Goal: Task Accomplishment & Management: Manage account settings

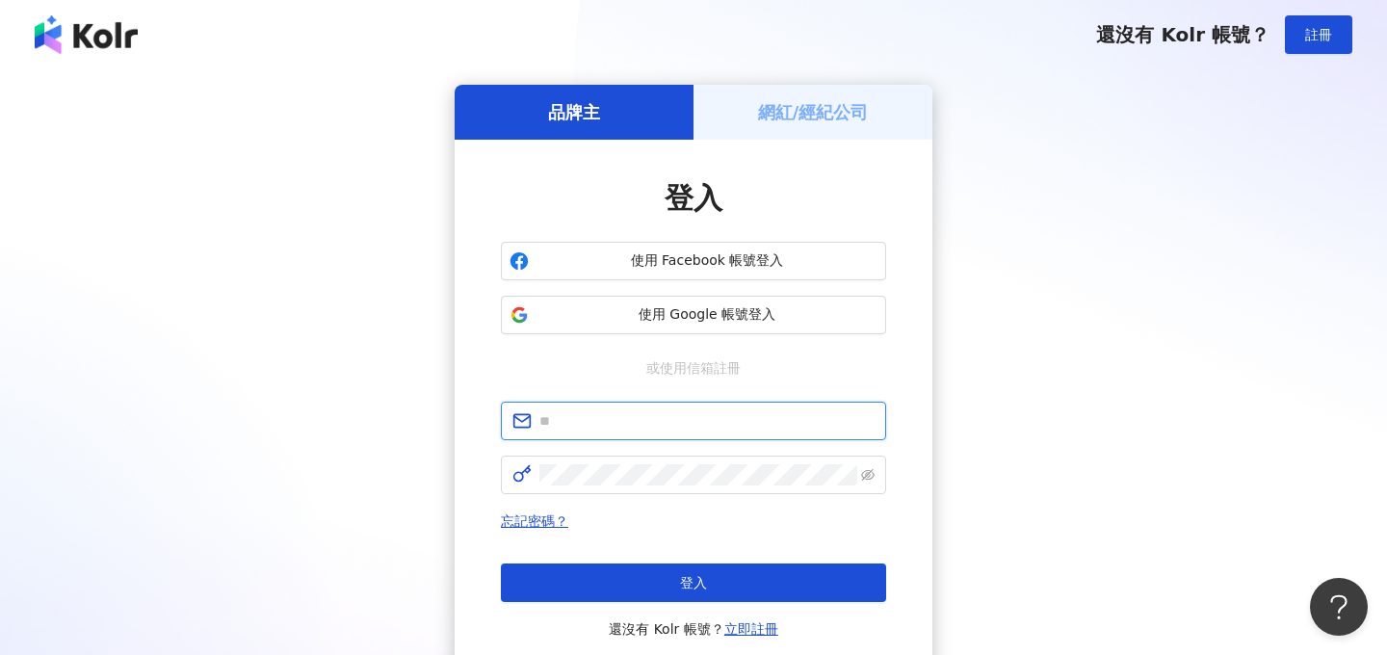
click at [699, 414] on input "text" at bounding box center [706, 420] width 335 height 21
type input "**********"
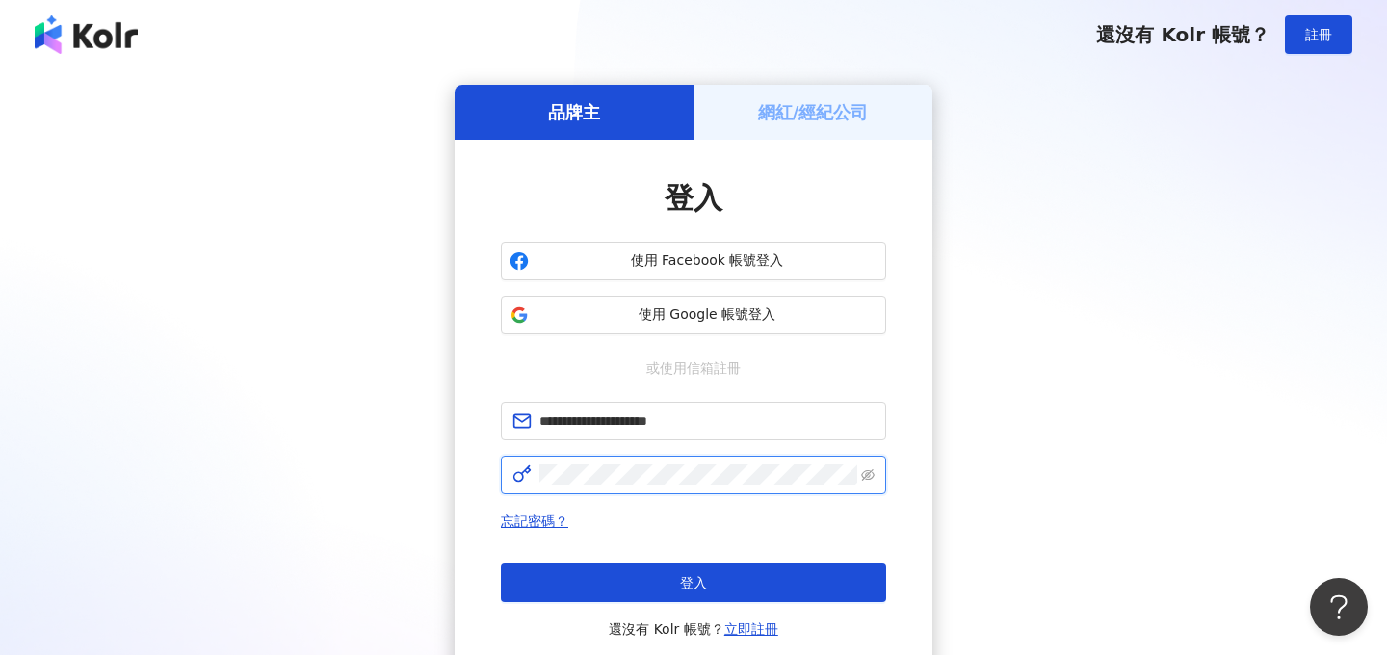
click button "登入" at bounding box center [693, 583] width 385 height 39
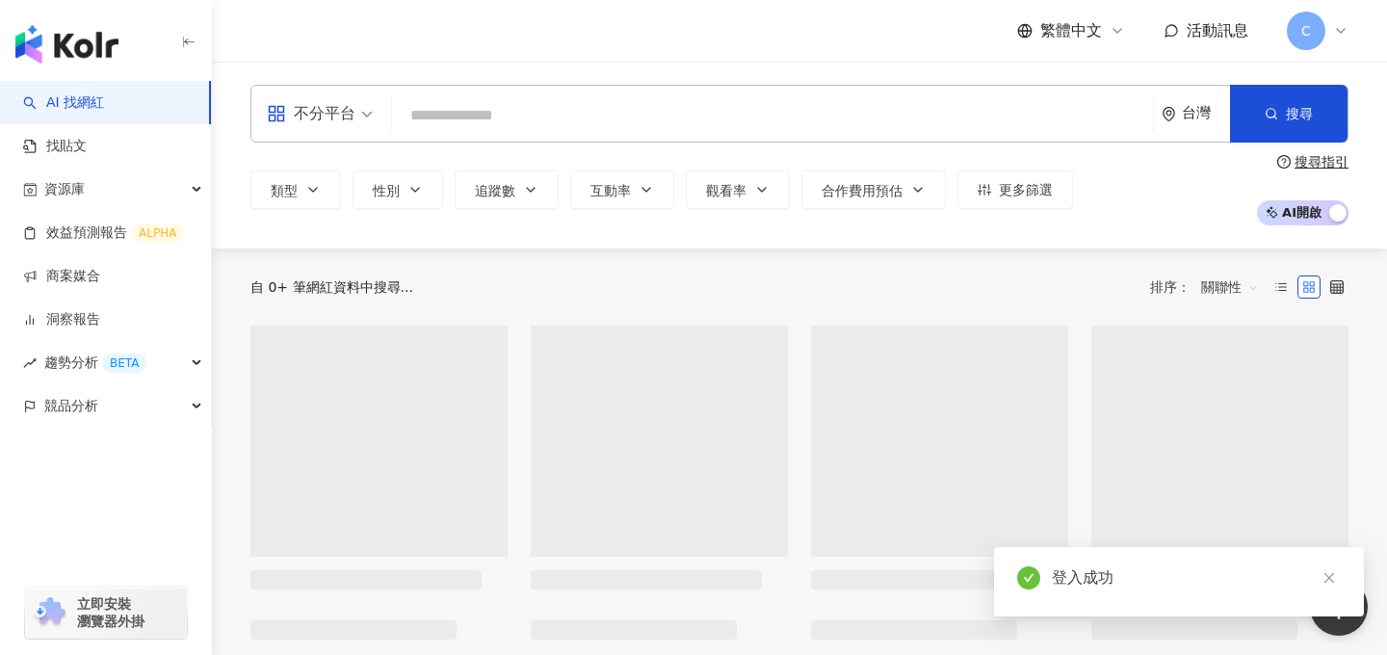
click at [1305, 36] on span "C" at bounding box center [1306, 30] width 10 height 21
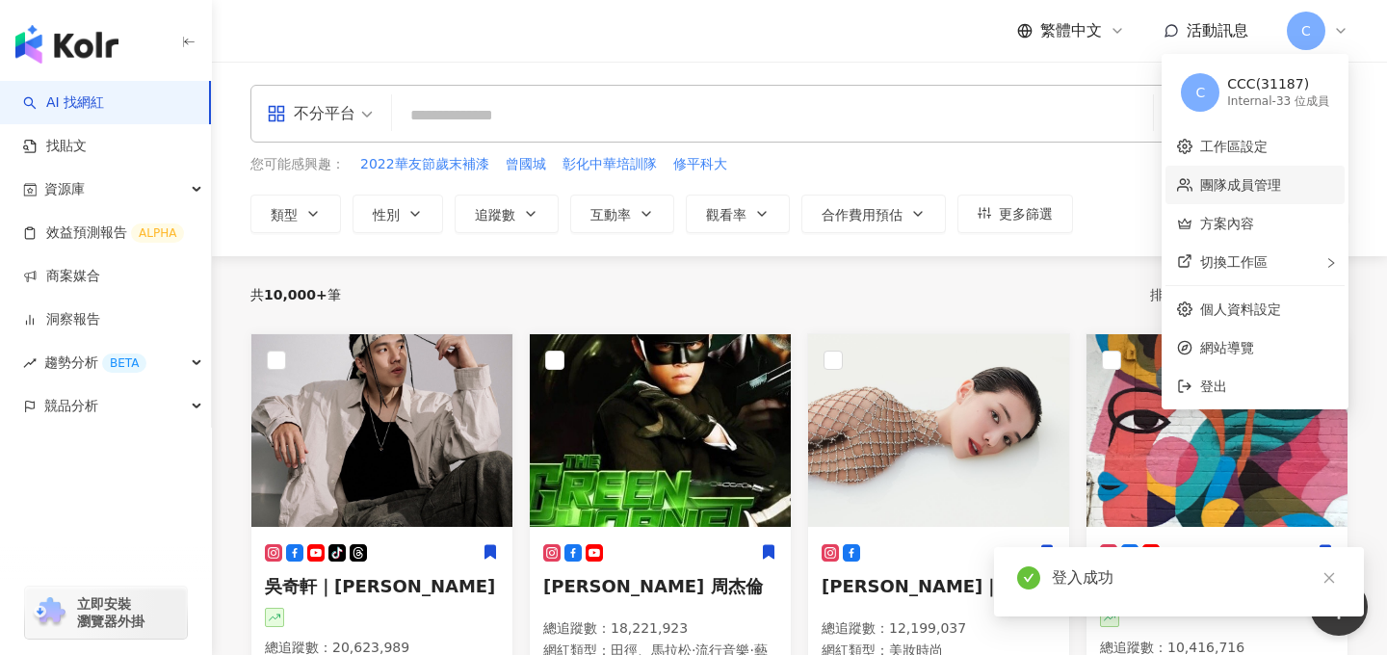
click at [1247, 193] on link "團隊成員管理" at bounding box center [1240, 184] width 81 height 15
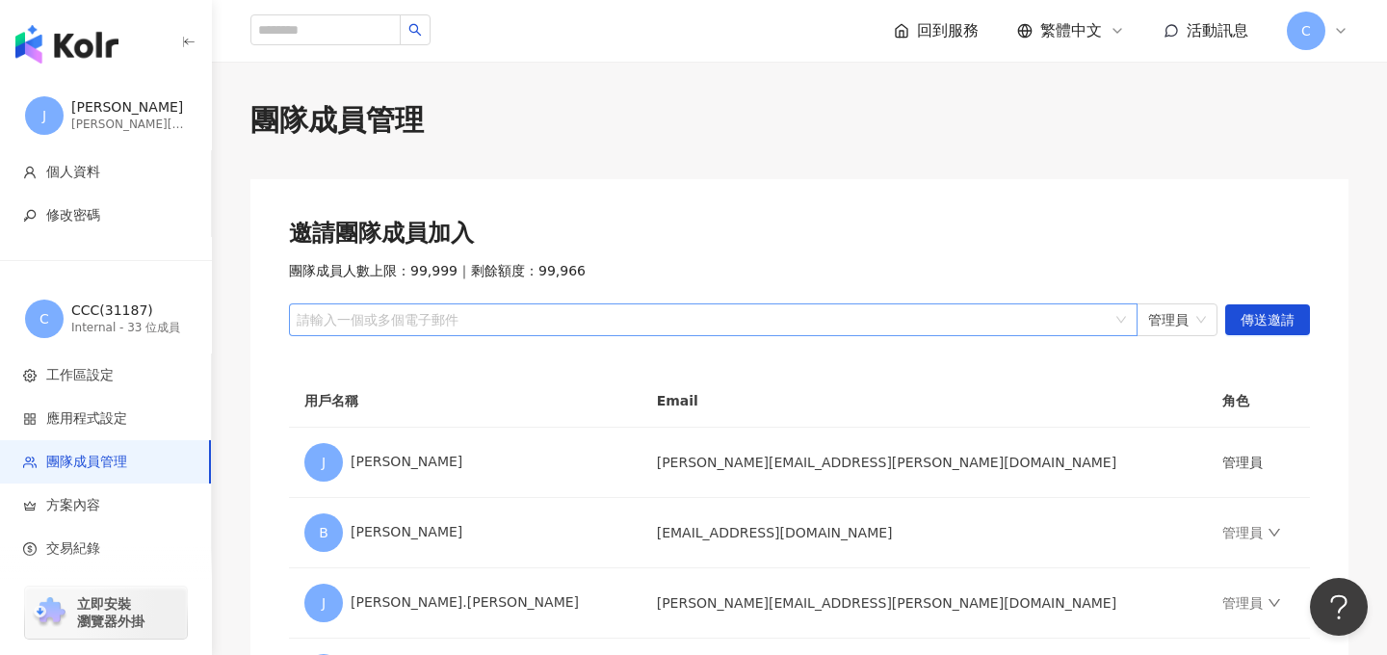
click at [596, 325] on div at bounding box center [703, 320] width 821 height 14
paste input "**********"
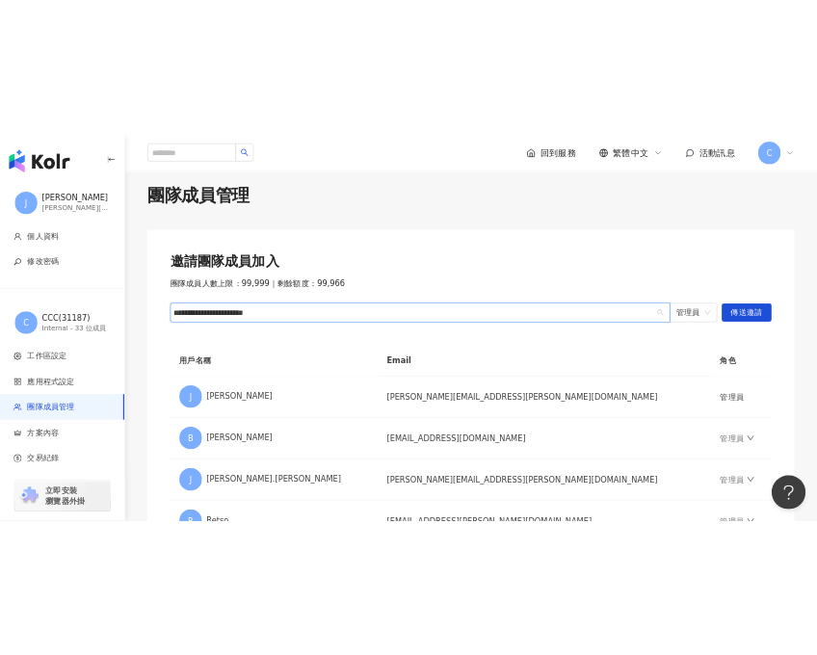
scroll to position [19, 0]
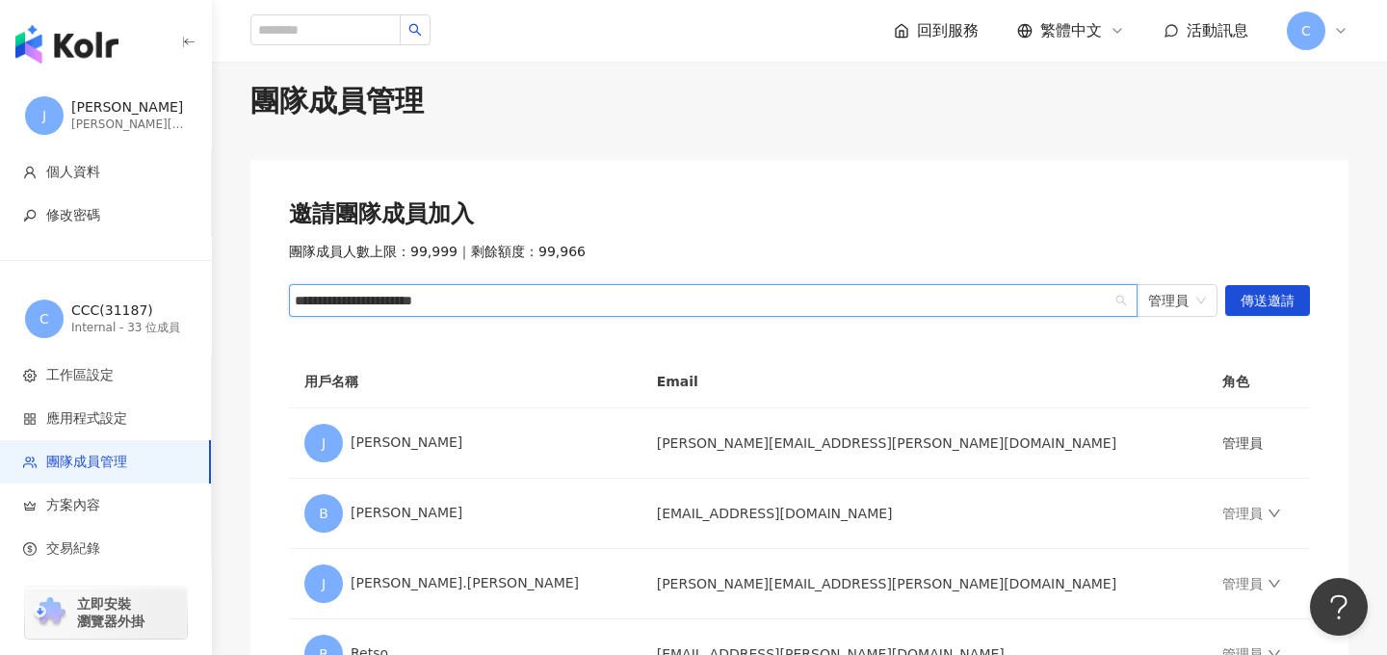
type input "**********"
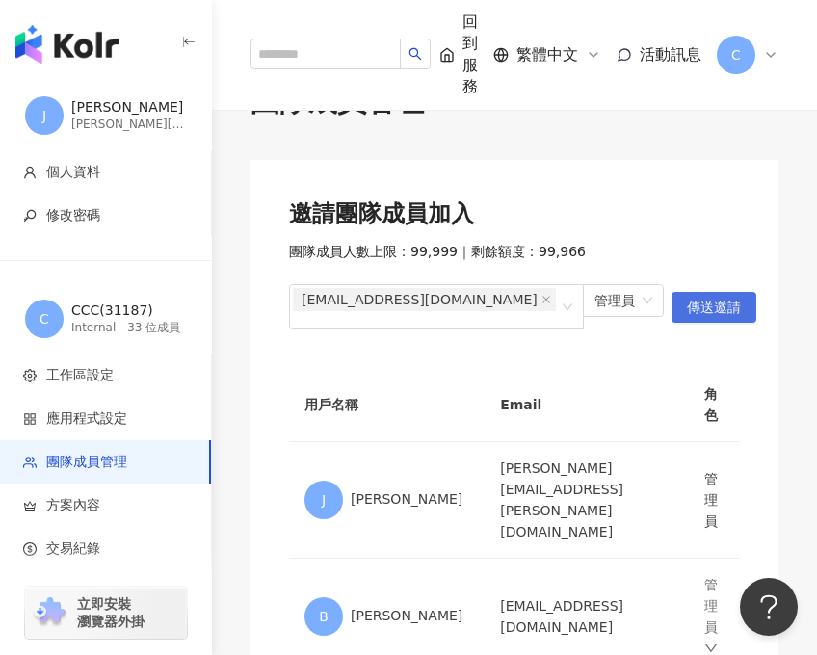
click at [702, 306] on span "傳送邀請" at bounding box center [714, 308] width 54 height 31
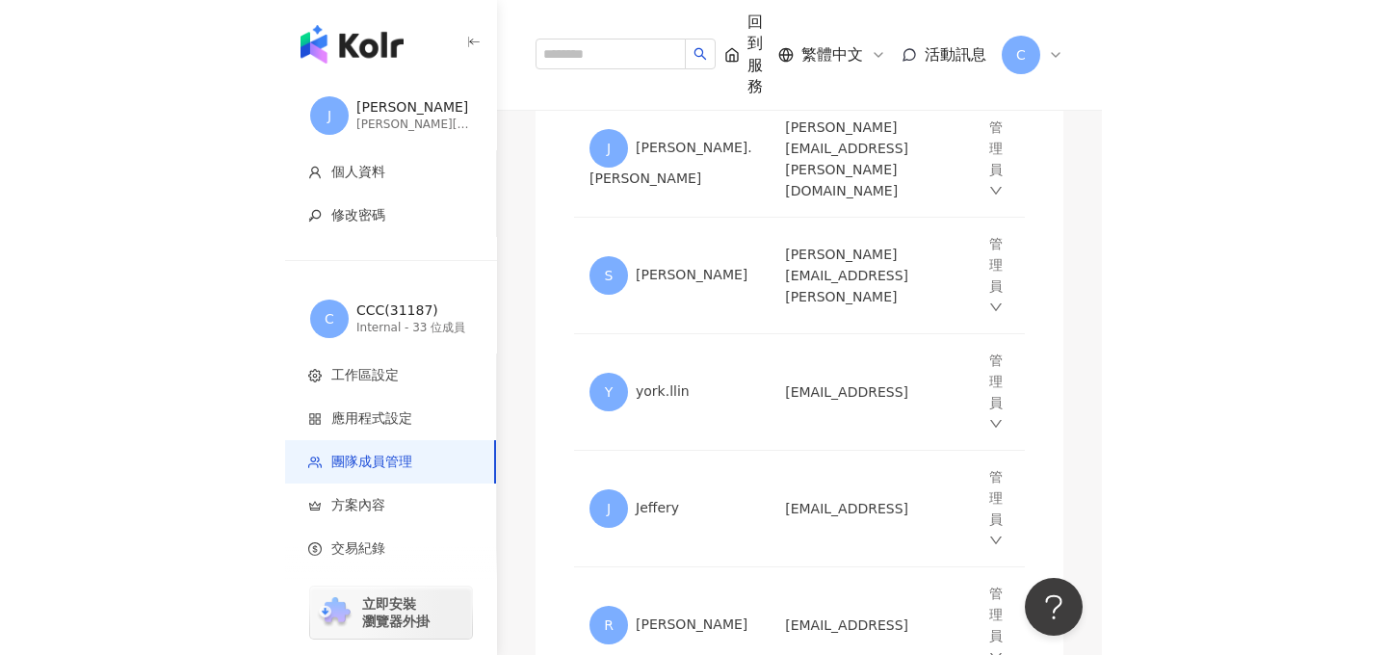
scroll to position [2416, 0]
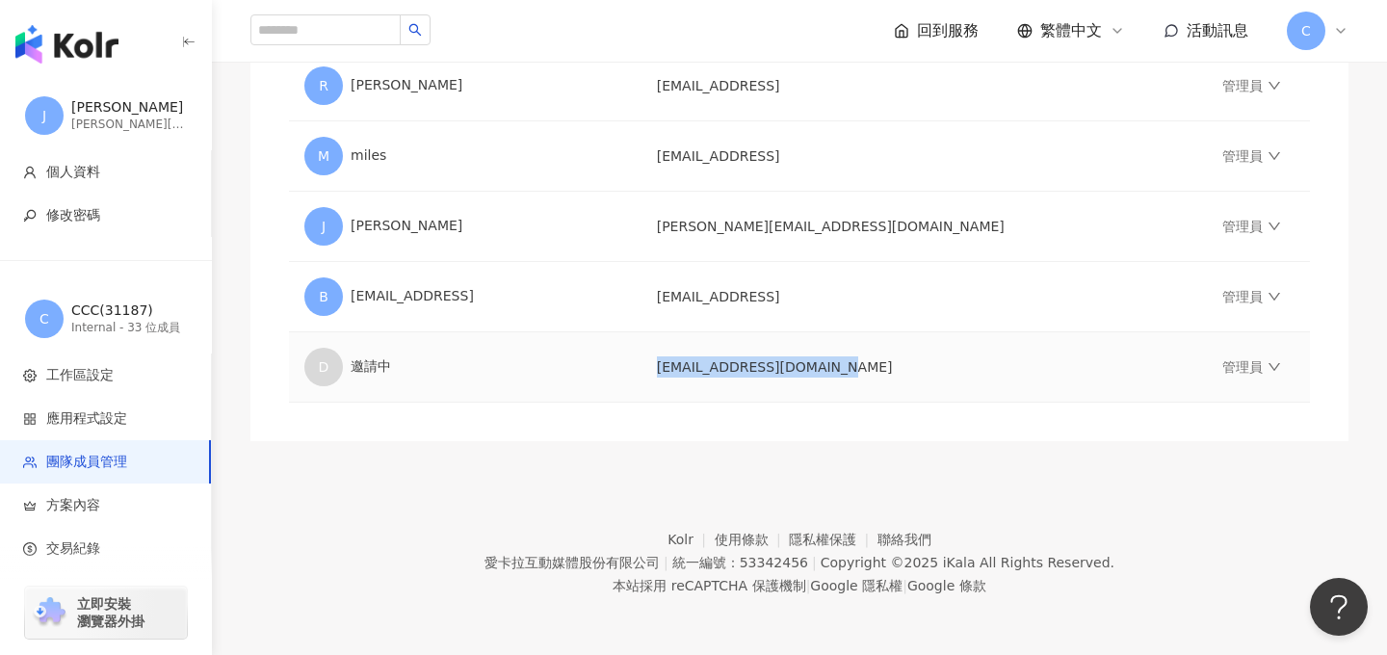
drag, startPoint x: 742, startPoint y: 367, endPoint x: 909, endPoint y: 370, distance: 167.6
click at [909, 370] on td "deyvul5j@sunup-hc.com.tw" at bounding box center [925, 367] width 566 height 70
copy td "deyvul5j@sunup-hc.com.tw"
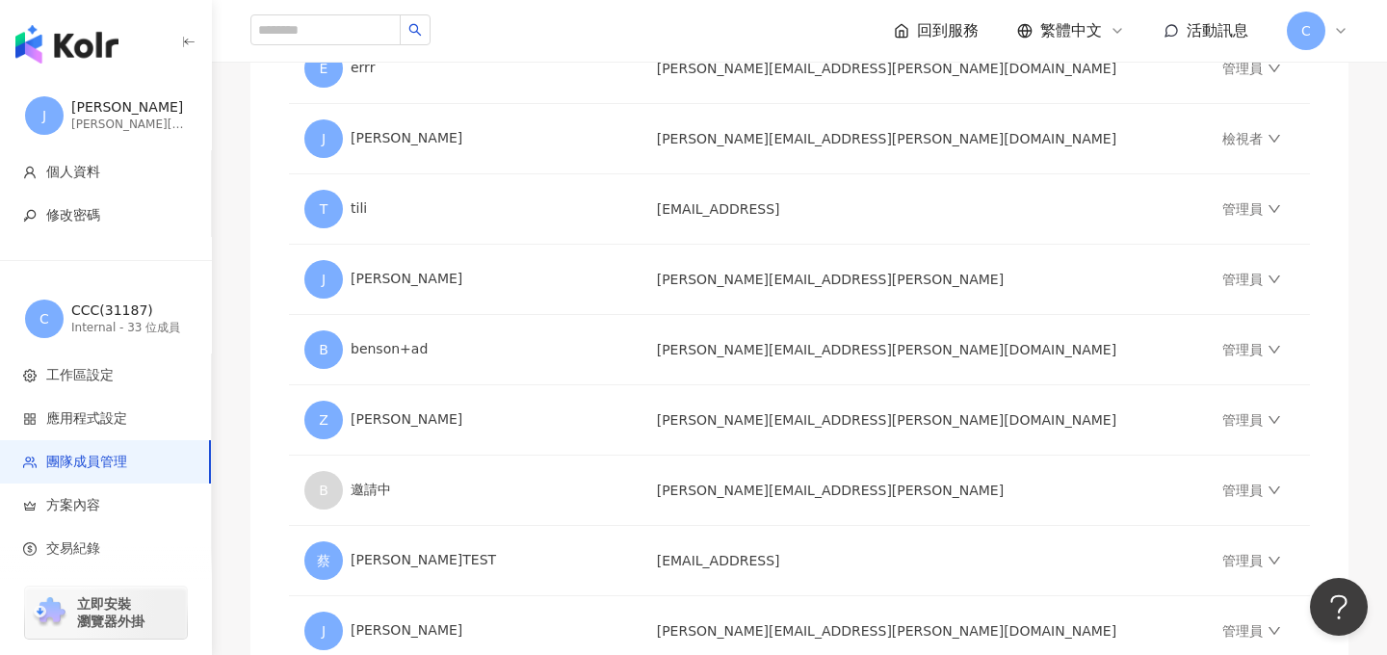
scroll to position [0, 0]
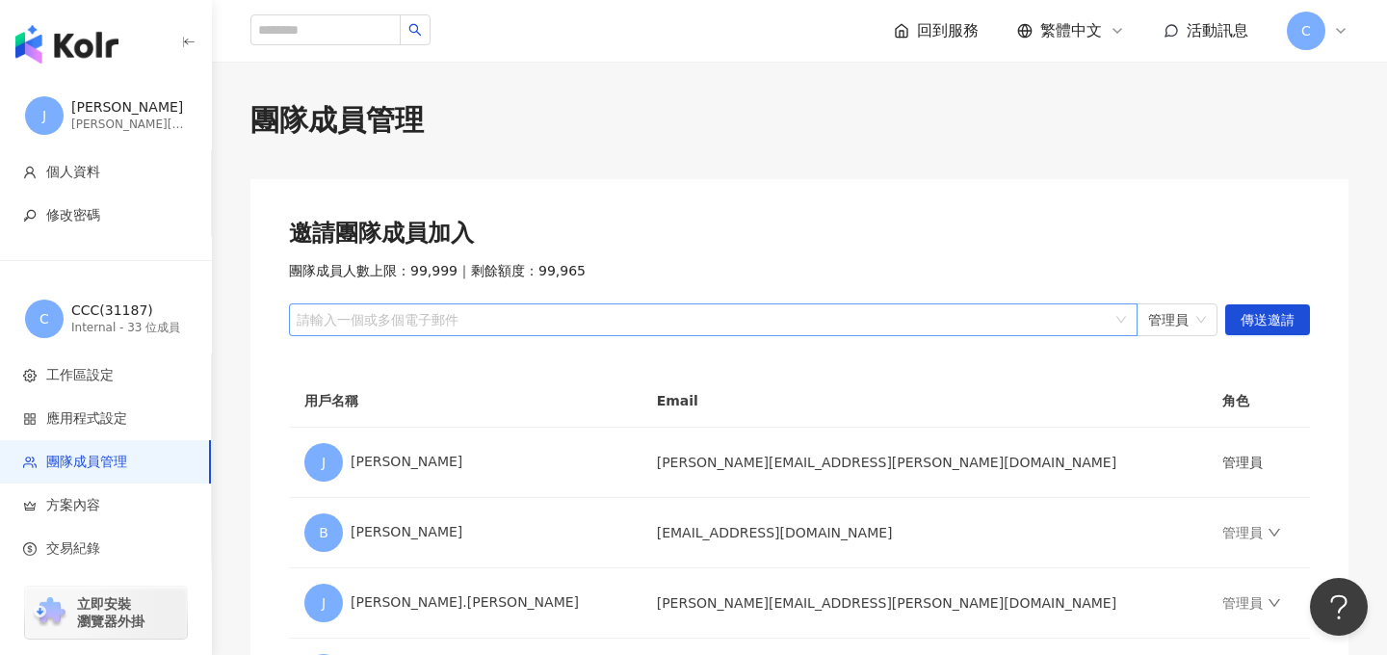
click at [573, 333] on div "請輸入一個或多個電子郵件" at bounding box center [713, 319] width 849 height 33
paste input "**********"
type input "**********"
click at [1270, 322] on span "傳送邀請" at bounding box center [1268, 320] width 54 height 31
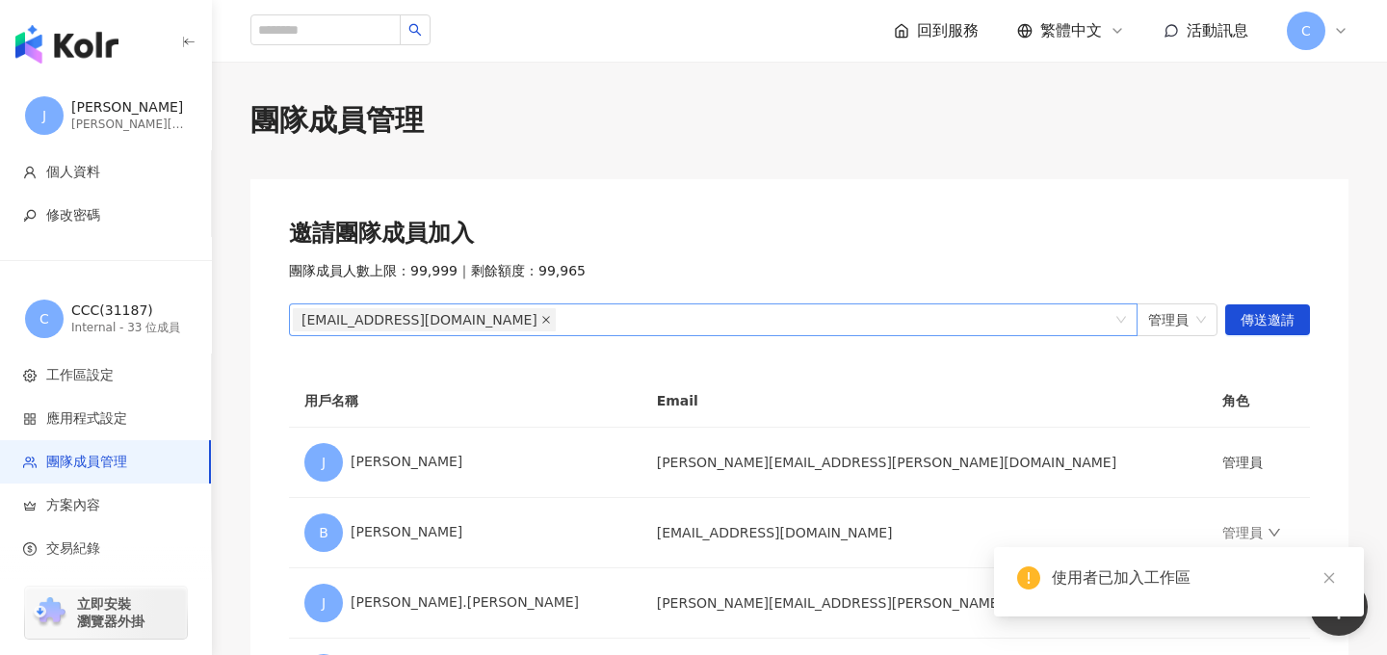
click at [541, 322] on icon "close" at bounding box center [546, 320] width 10 height 10
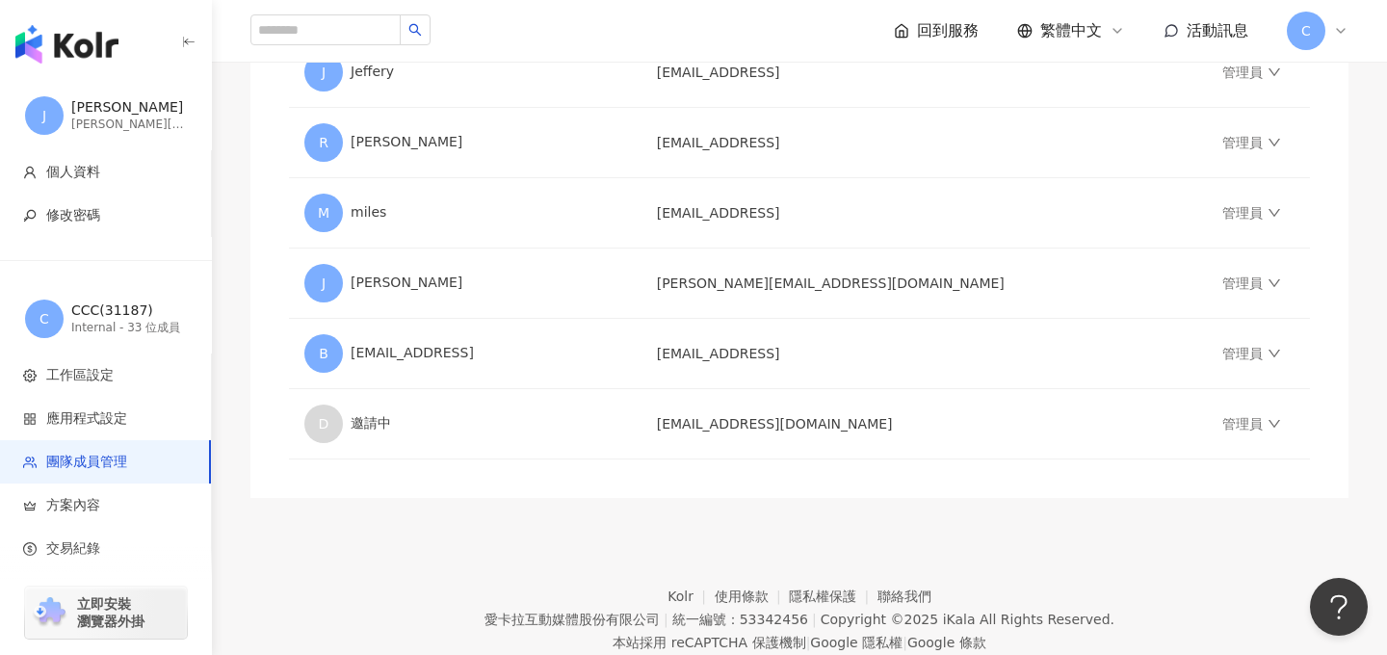
scroll to position [2416, 0]
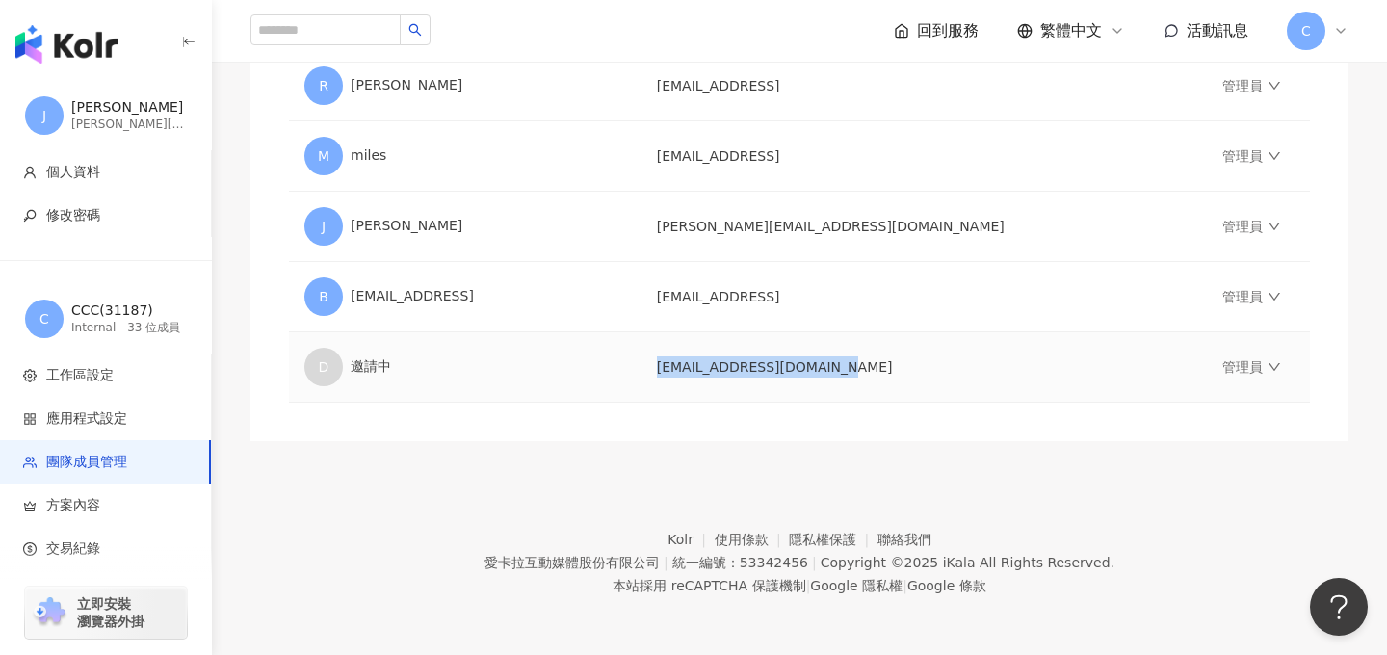
drag, startPoint x: 740, startPoint y: 363, endPoint x: 944, endPoint y: 368, distance: 204.3
click at [944, 368] on td "deyvul5j@sunup-hc.com.tw" at bounding box center [925, 367] width 566 height 70
copy td "deyvul5j@sunup-hc.com.tw"
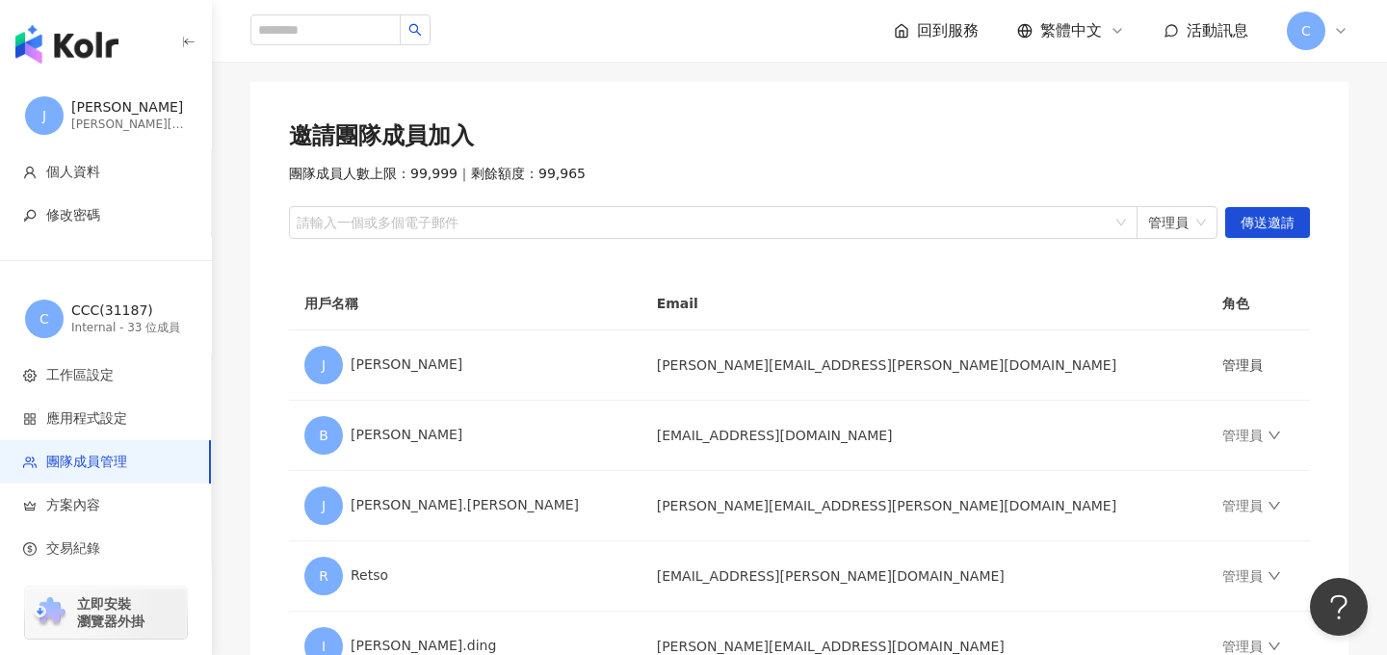
scroll to position [16, 0]
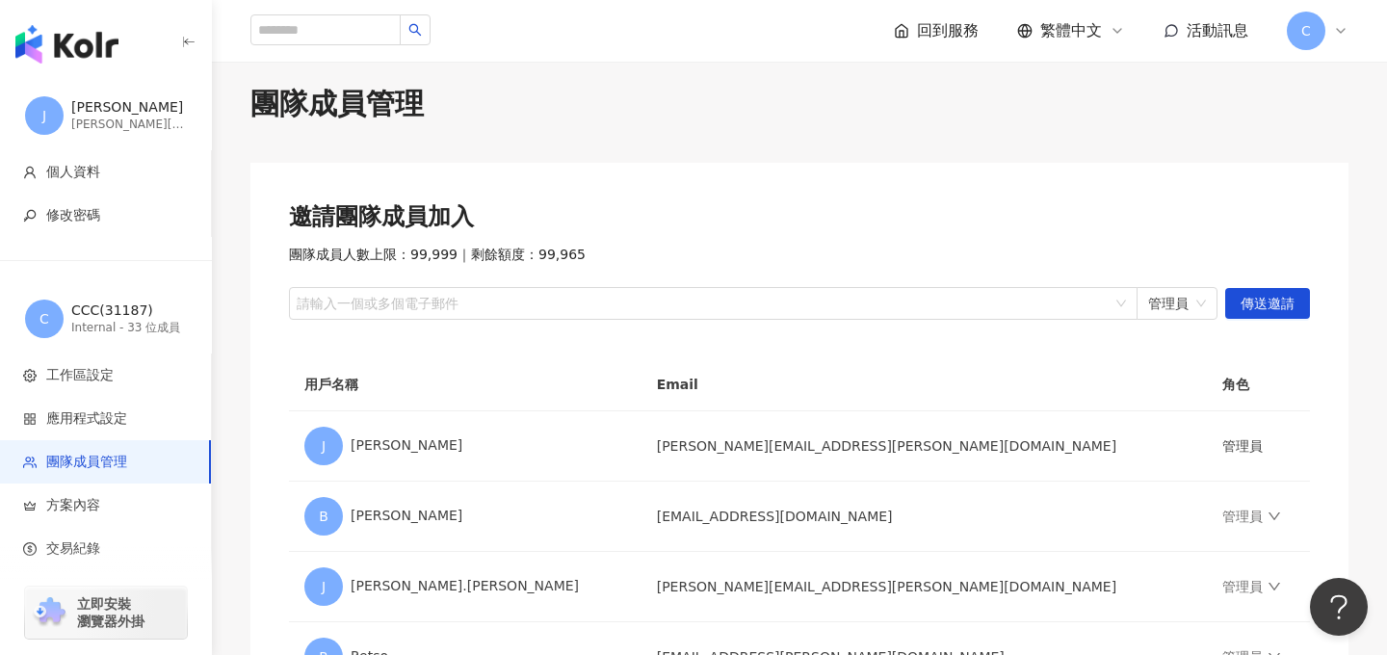
click at [396, 310] on div at bounding box center [703, 304] width 821 height 14
paste input "**********"
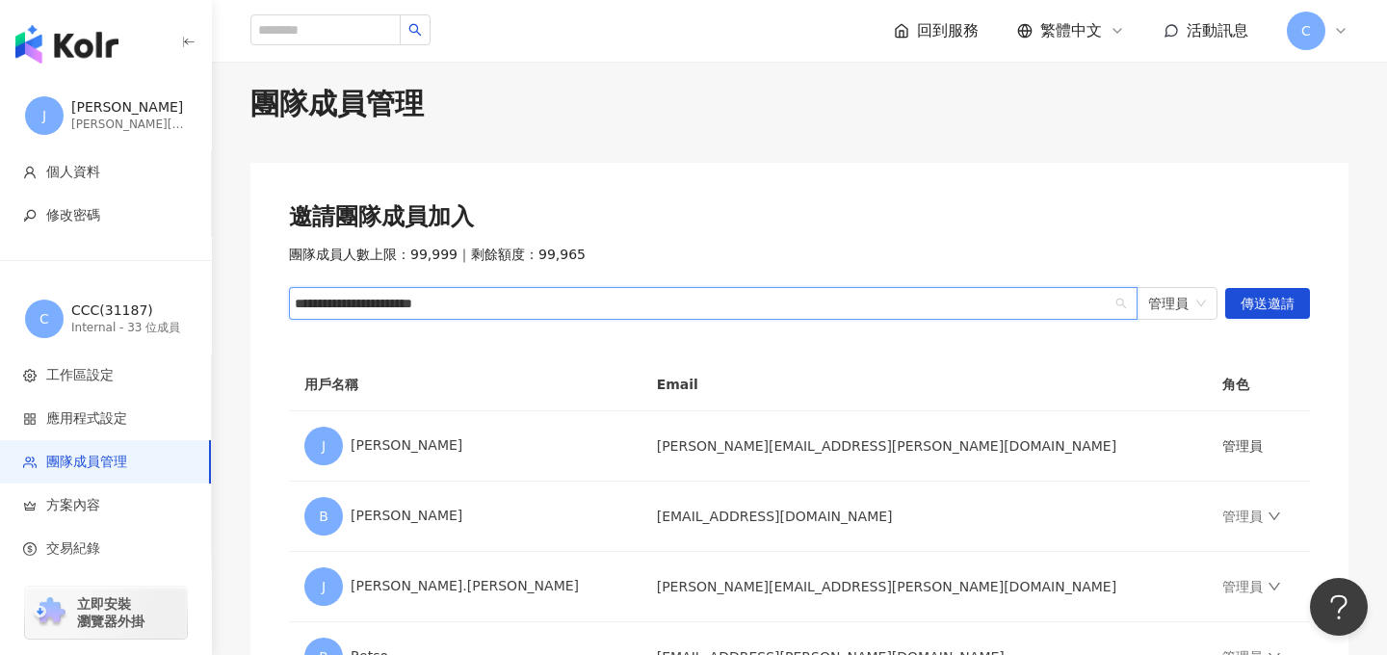
click at [295, 310] on input "**********" at bounding box center [381, 304] width 173 height 14
type input "**********"
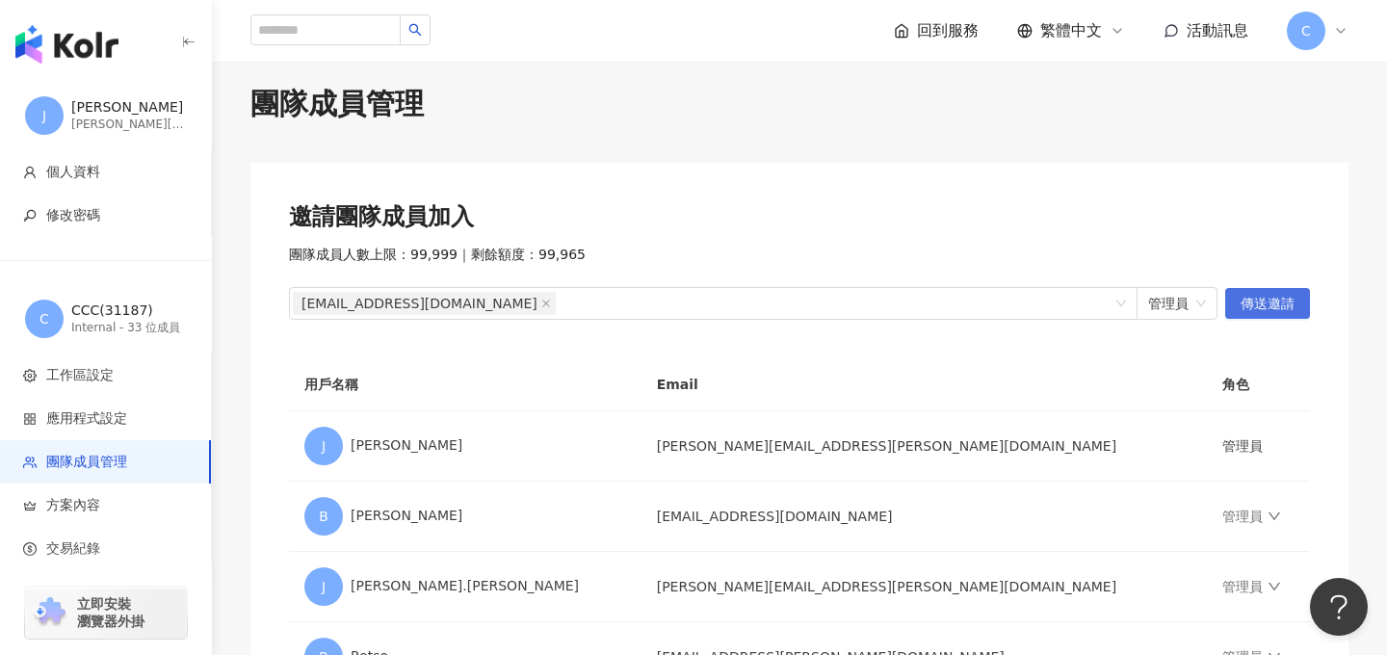
click at [1282, 303] on span "傳送邀請" at bounding box center [1268, 304] width 54 height 31
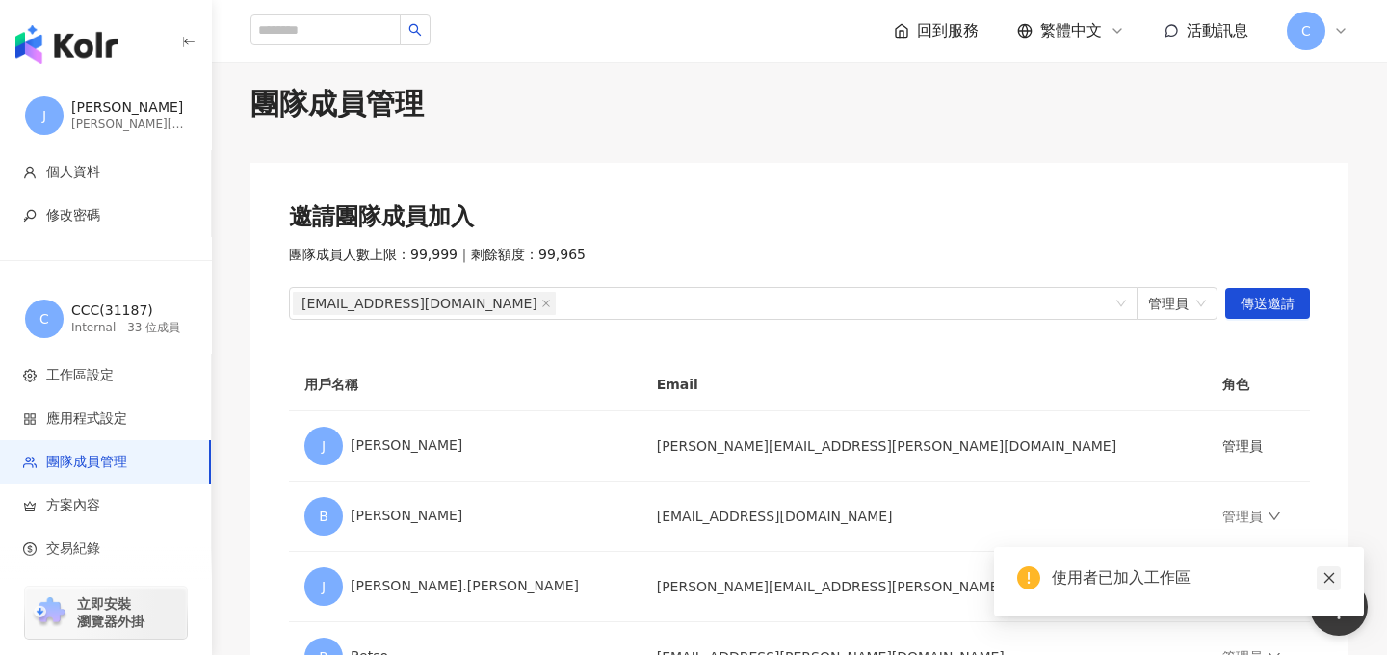
click at [1329, 585] on link at bounding box center [1329, 578] width 24 height 24
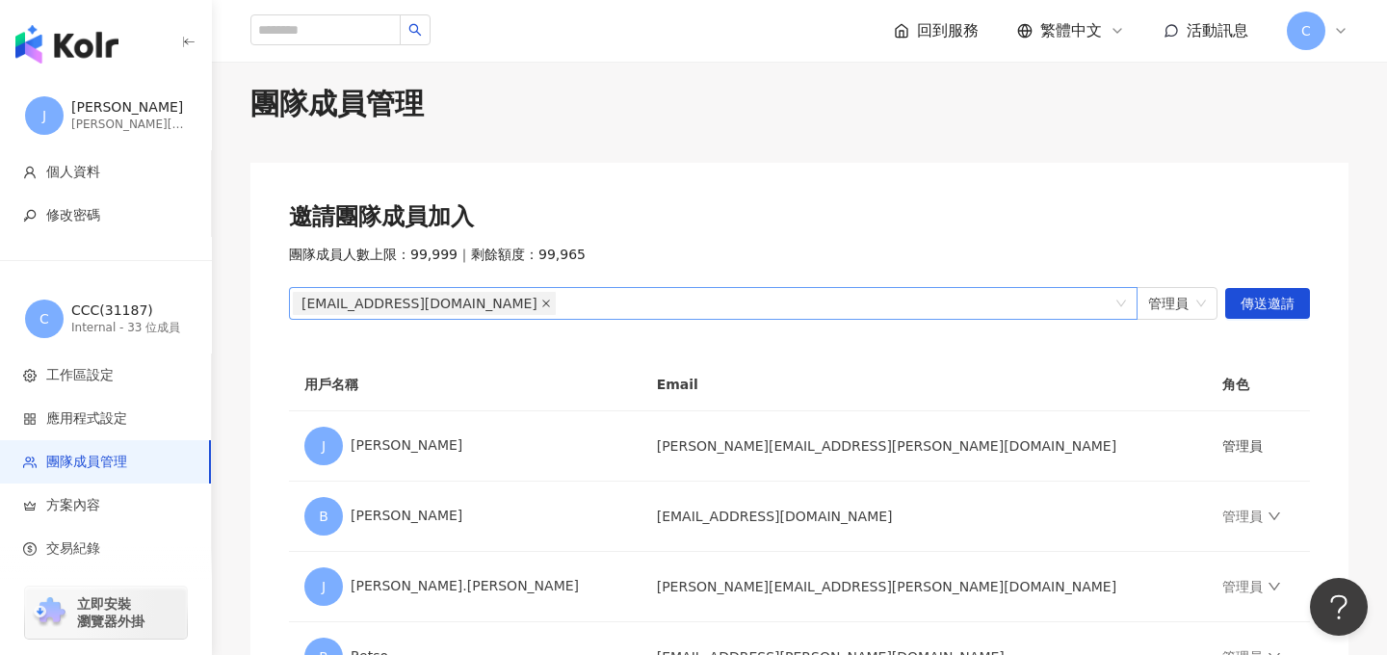
click at [541, 299] on icon "close" at bounding box center [546, 304] width 10 height 10
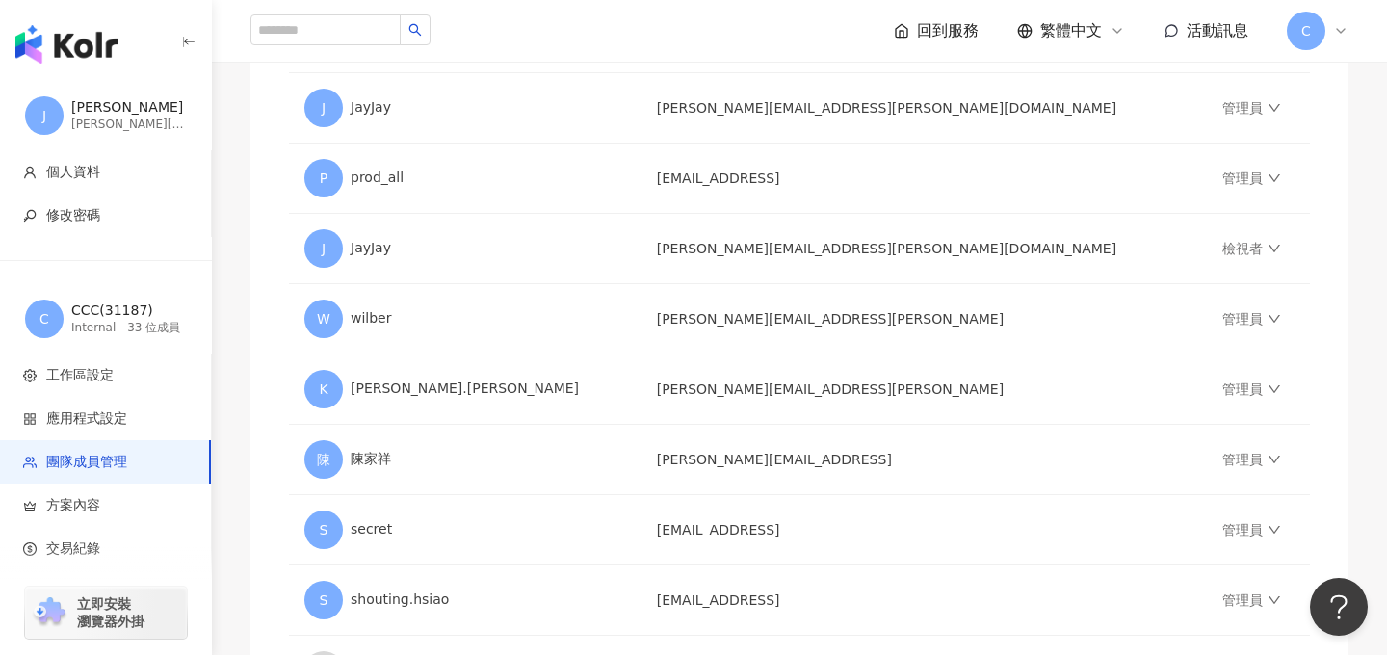
scroll to position [2208, 0]
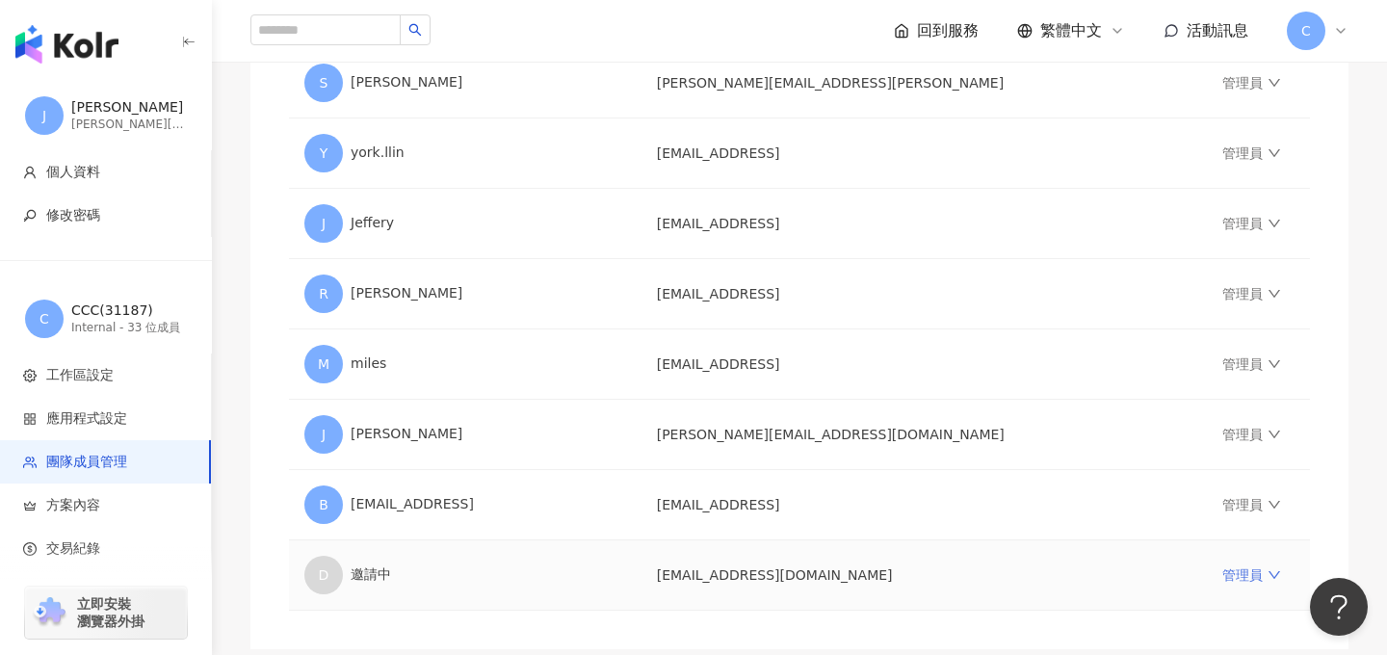
click at [1269, 571] on icon "down" at bounding box center [1275, 575] width 12 height 8
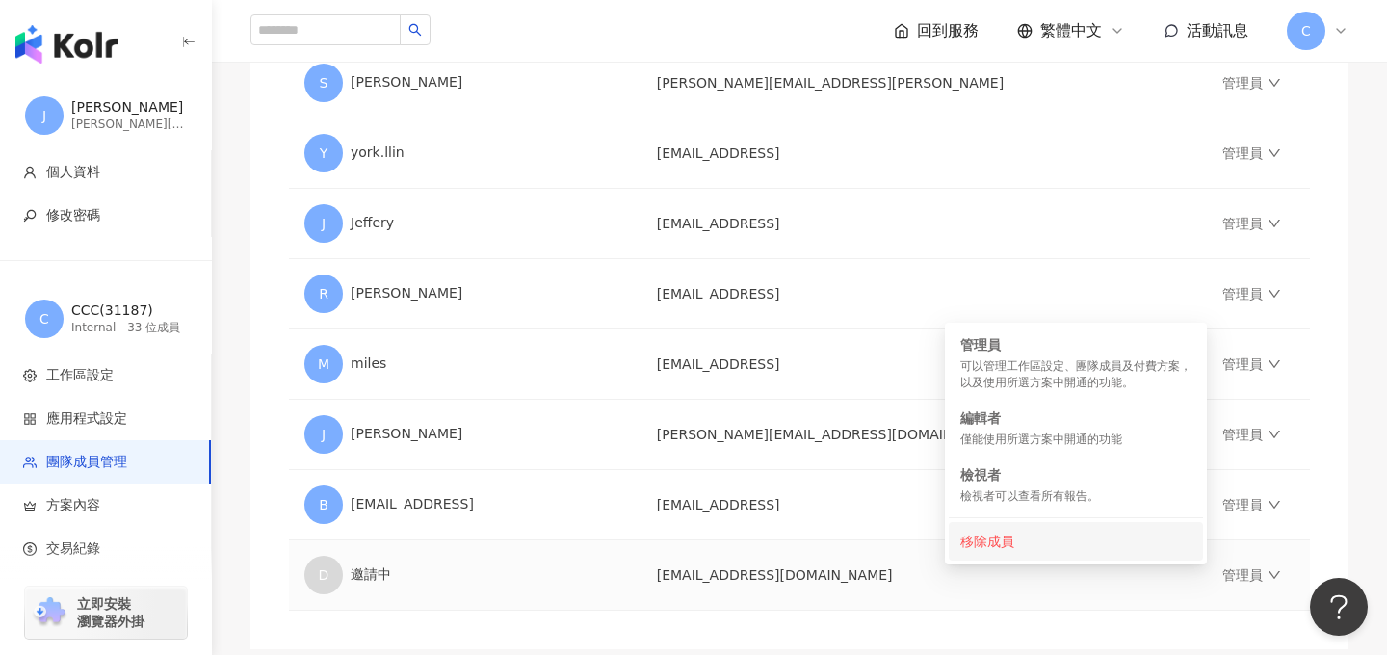
click at [1034, 535] on div "移除成員" at bounding box center [1075, 541] width 231 height 21
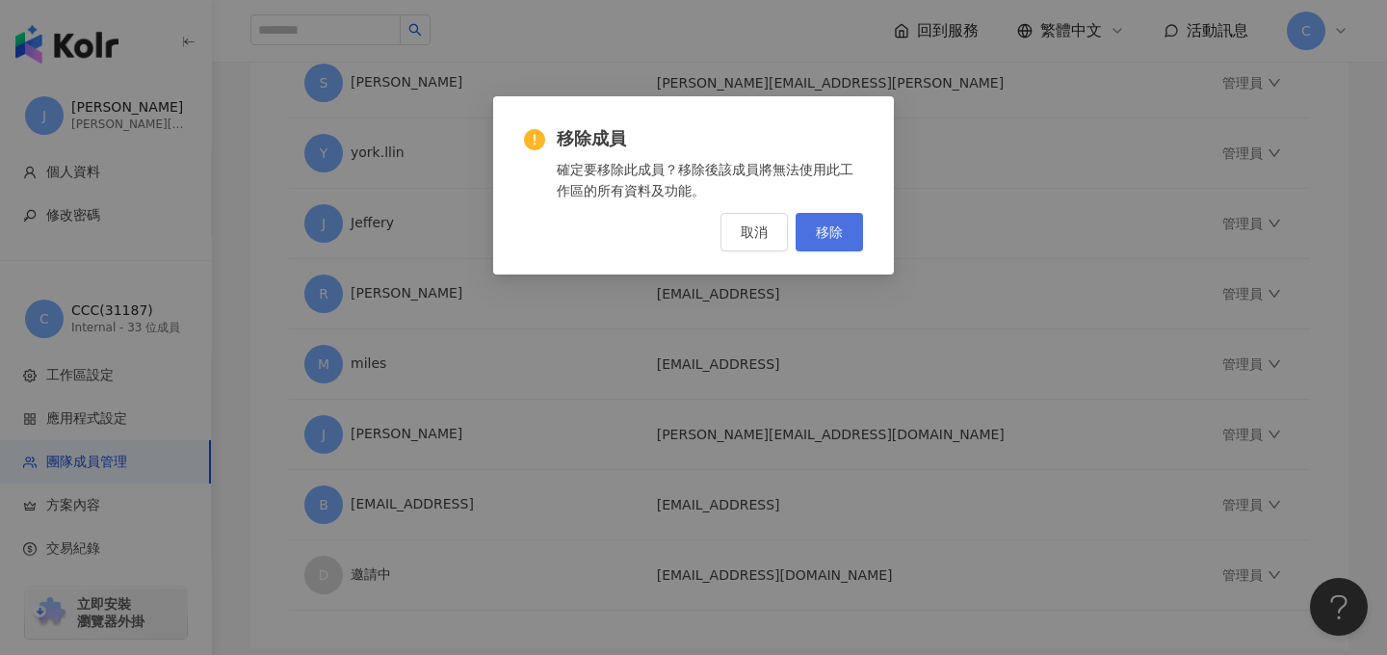
click at [832, 235] on span "移除" at bounding box center [829, 231] width 27 height 15
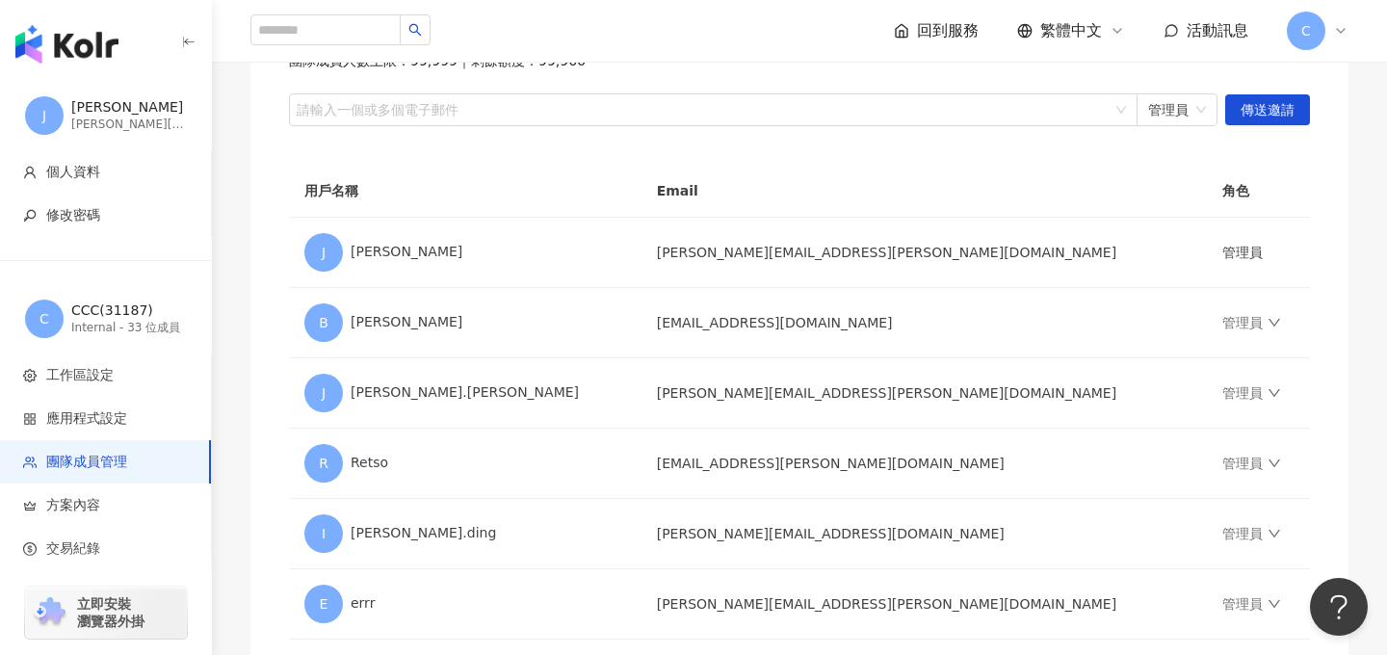
scroll to position [0, 0]
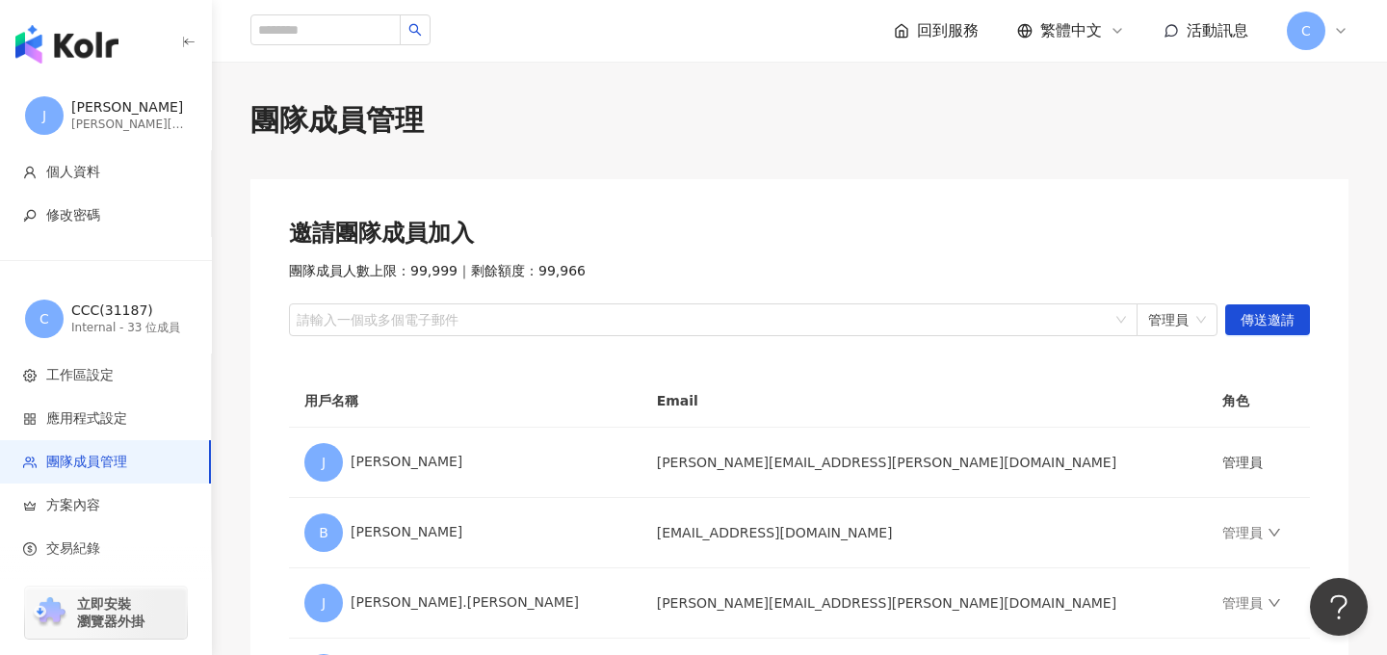
click at [434, 328] on div at bounding box center [703, 320] width 821 height 14
paste input "**********"
type input "**********"
click at [1165, 319] on span "管理員" at bounding box center [1177, 319] width 58 height 31
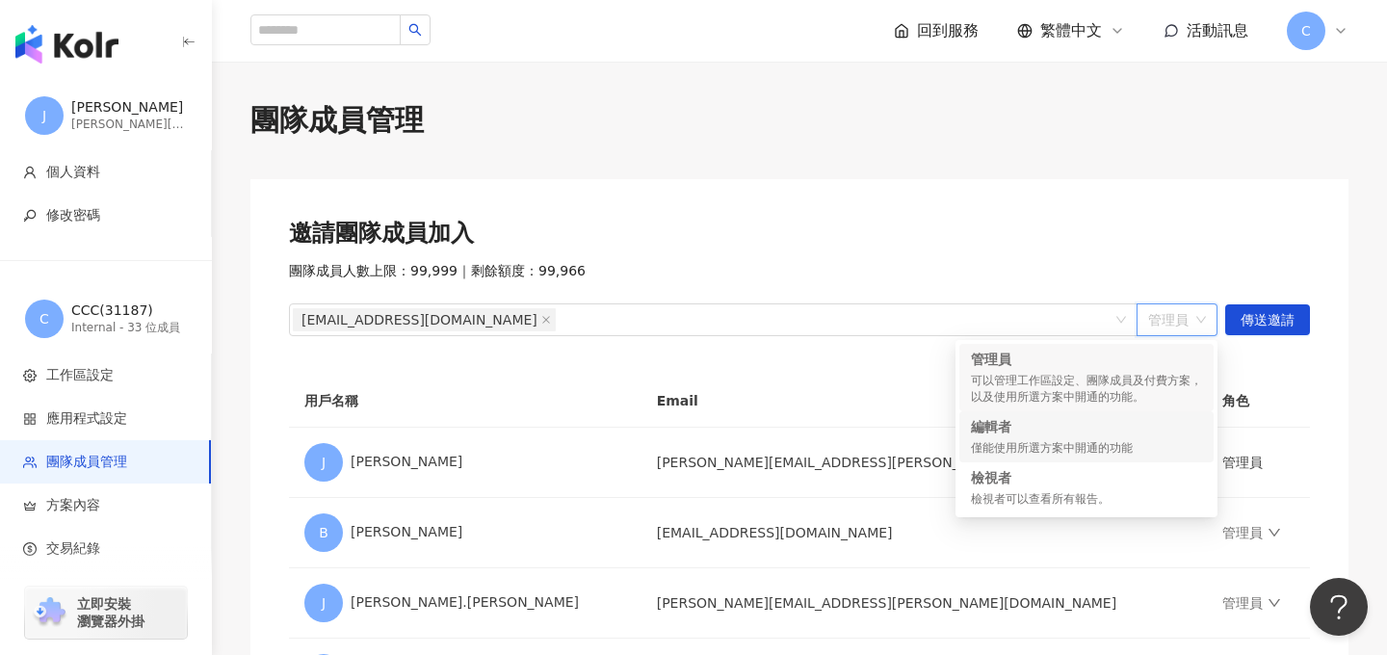
click at [1095, 444] on div "僅能使用所選方案中開通的功能" at bounding box center [1086, 448] width 231 height 16
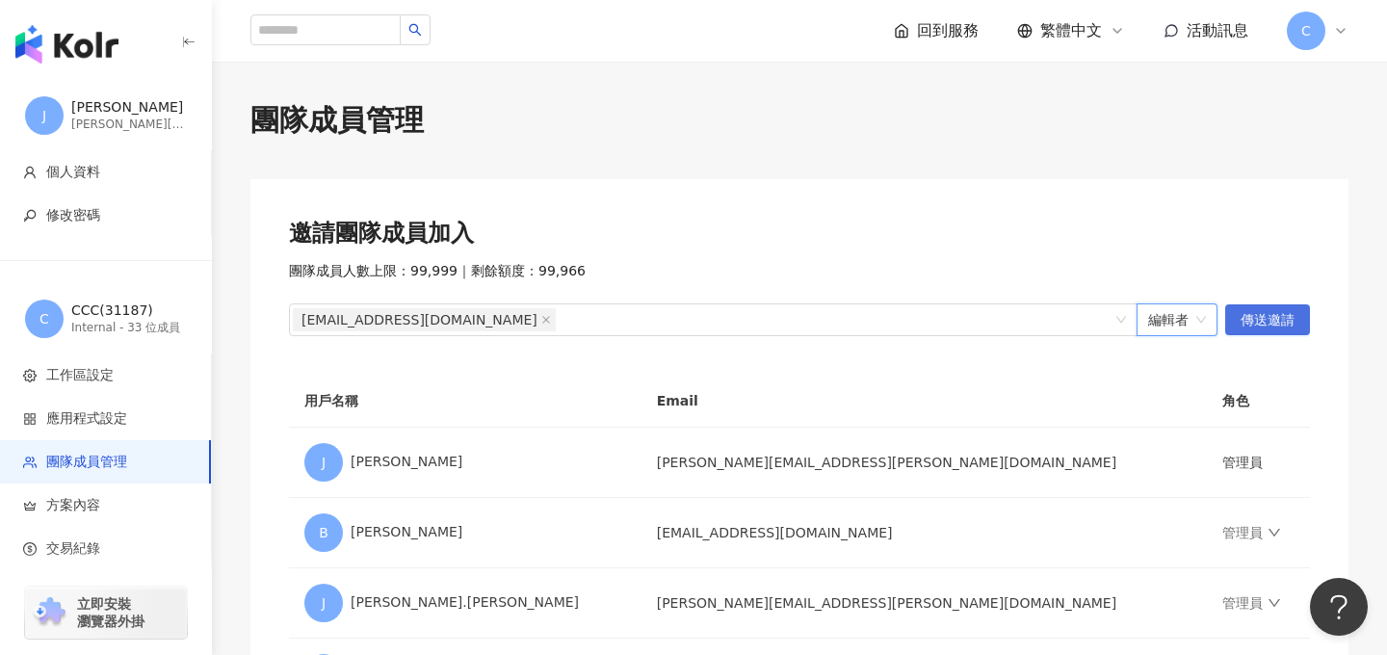
click at [1266, 317] on span "傳送邀請" at bounding box center [1268, 320] width 54 height 31
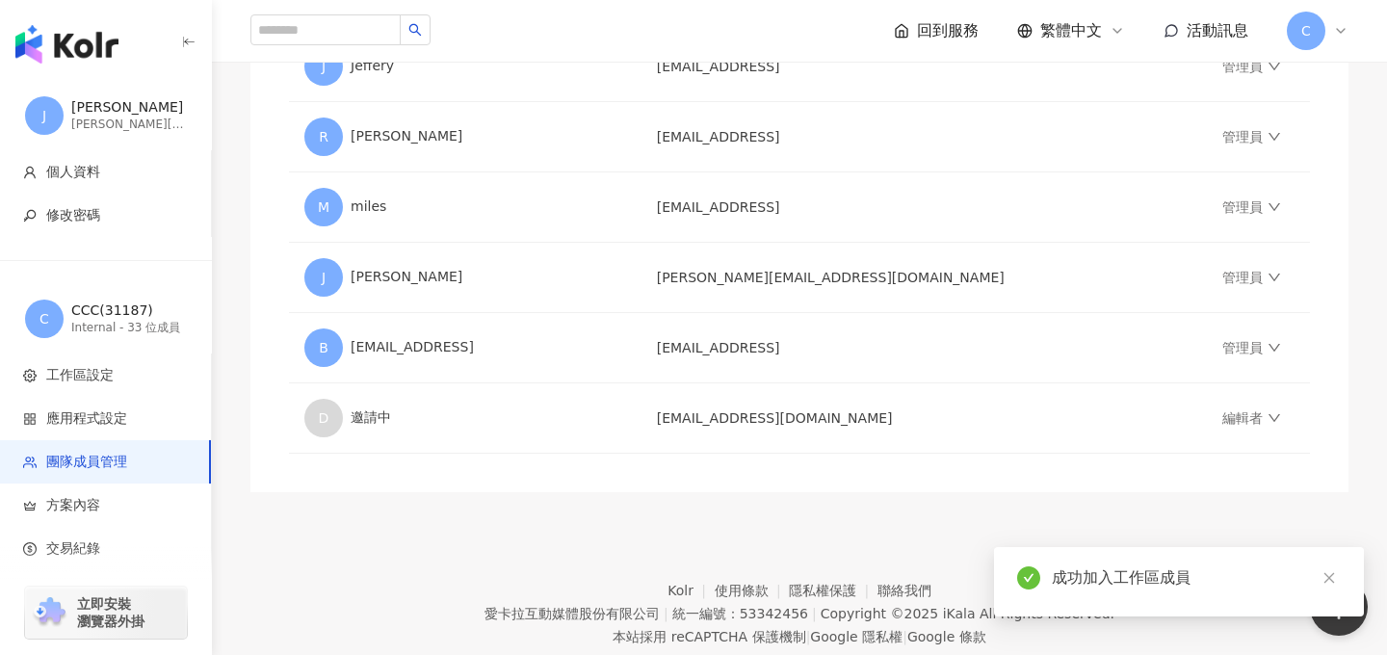
scroll to position [2416, 0]
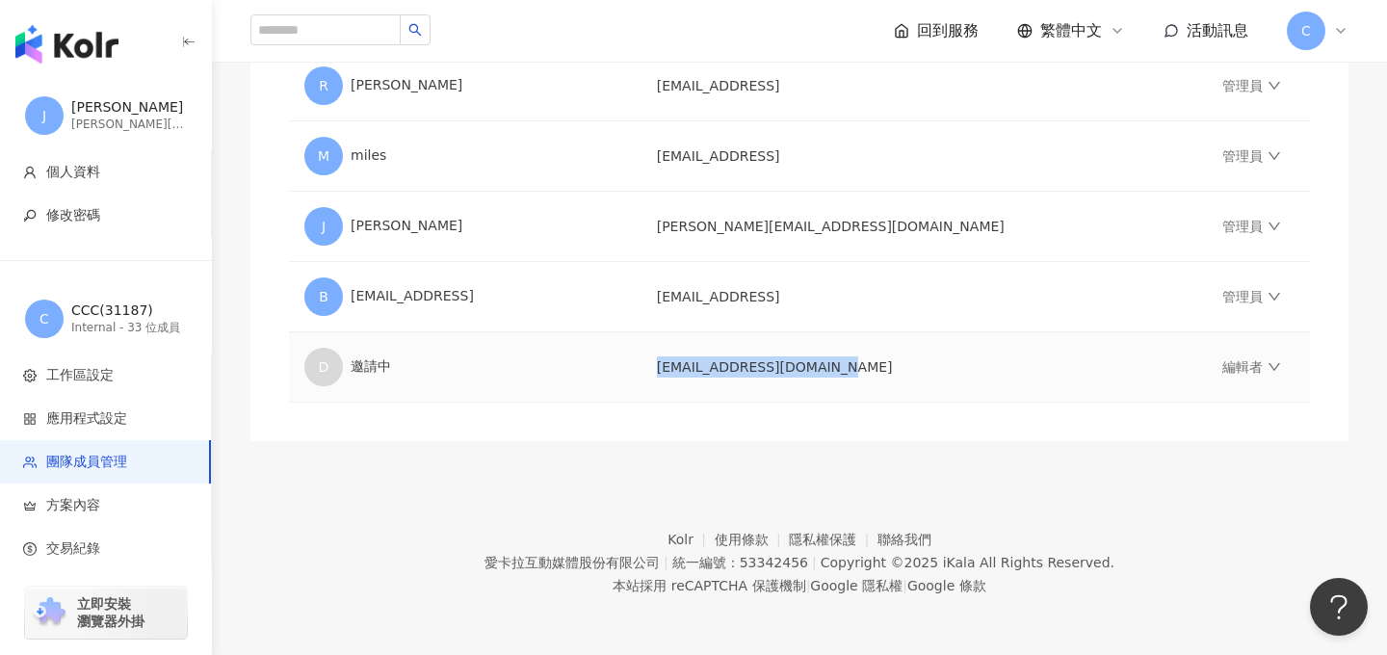
drag, startPoint x: 740, startPoint y: 362, endPoint x: 908, endPoint y: 359, distance: 168.6
click at [908, 359] on td "deyvul5j@sunup-hc.com.tw" at bounding box center [925, 367] width 566 height 70
copy td "deyvul5j@sunup-hc.com.tw"
click at [1222, 365] on link "編輯者" at bounding box center [1251, 366] width 58 height 15
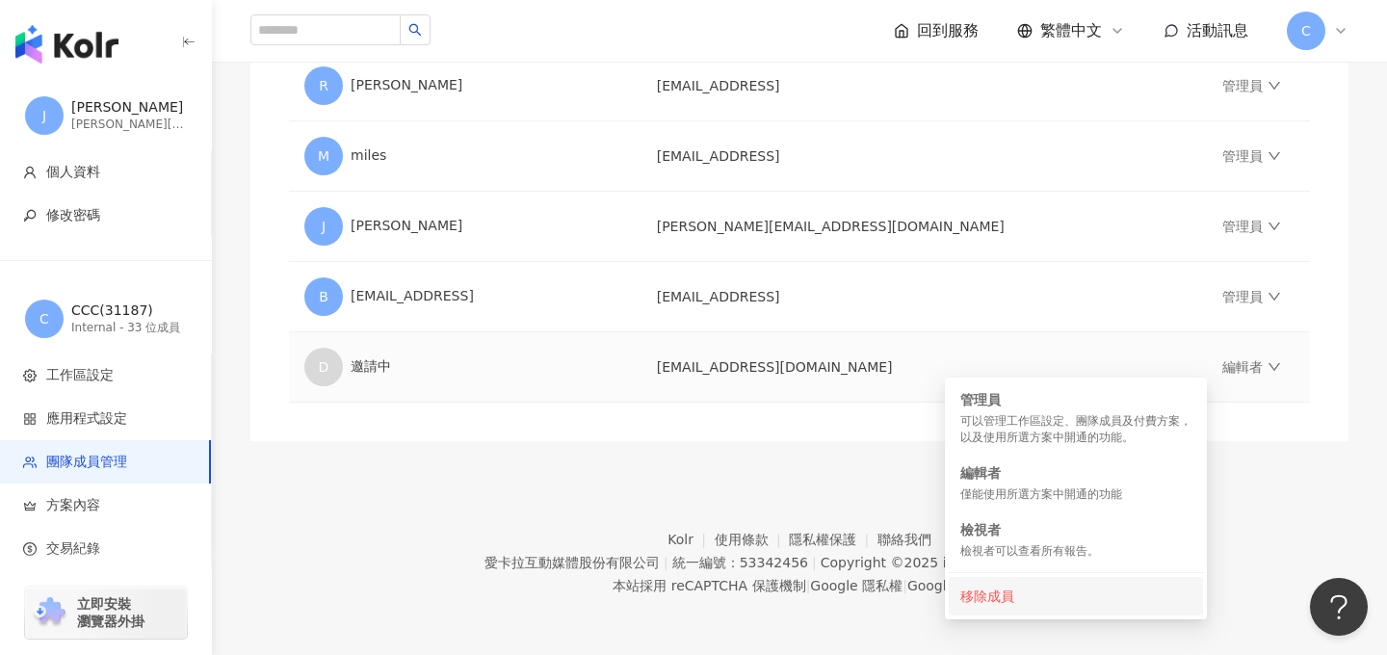
click at [1036, 604] on div "移除成員" at bounding box center [1075, 596] width 231 height 21
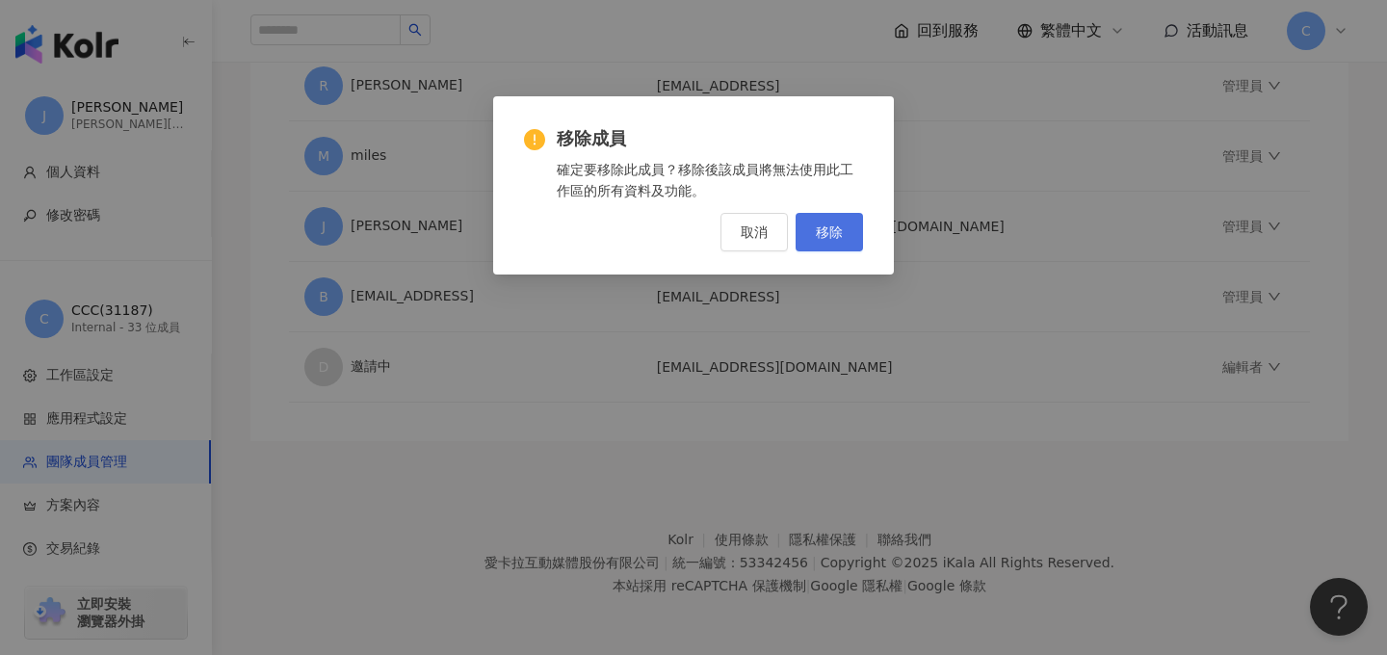
click at [826, 240] on button "移除" at bounding box center [829, 232] width 67 height 39
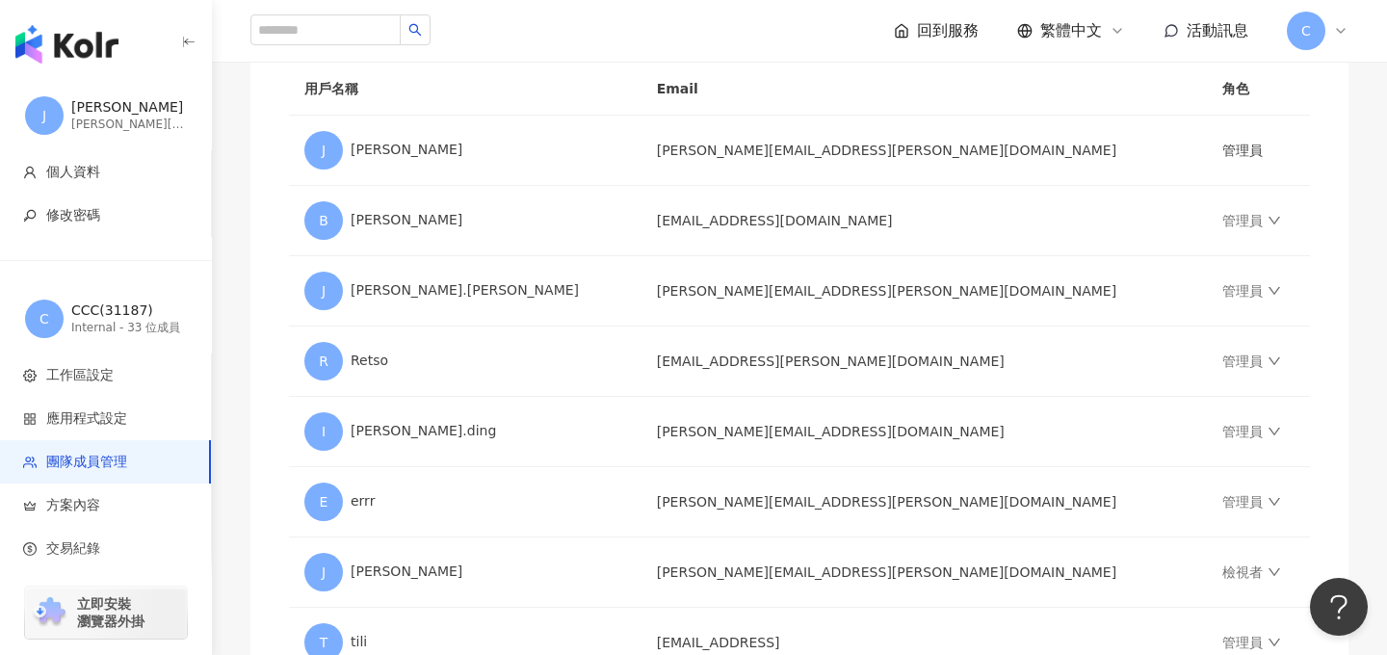
scroll to position [0, 0]
